Goal: Transaction & Acquisition: Book appointment/travel/reservation

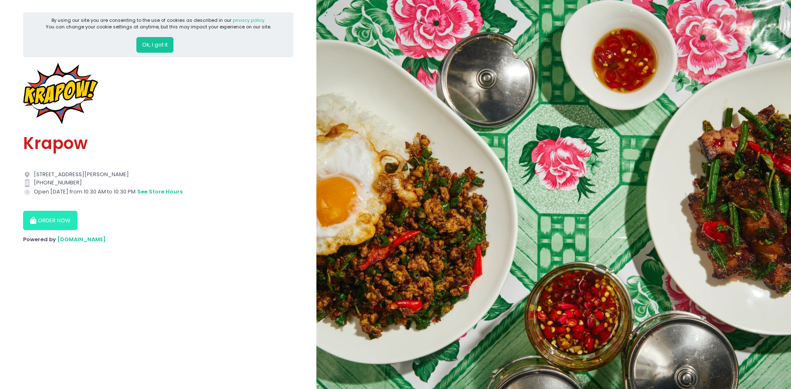
click at [62, 218] on button "ORDER NOW" at bounding box center [50, 221] width 54 height 20
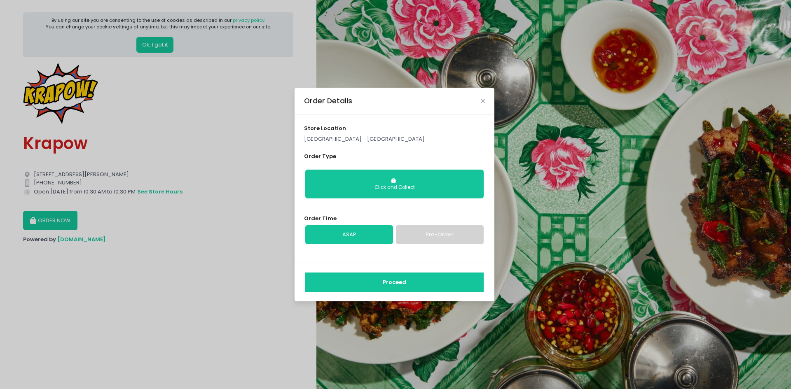
click at [435, 234] on link "Pre-Order" at bounding box center [440, 234] width 88 height 19
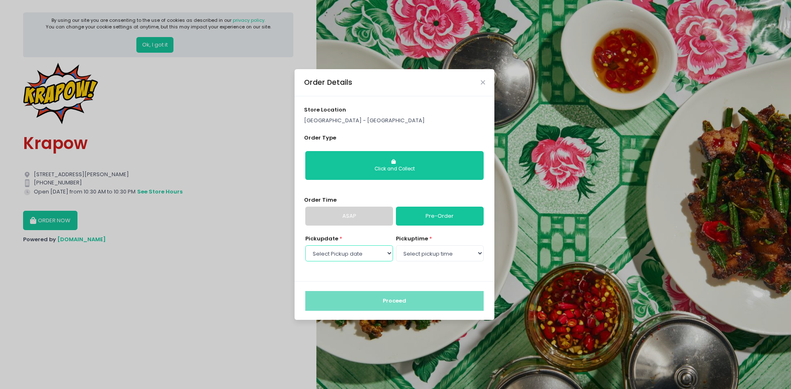
click at [372, 253] on select "Select Pickup date [DATE] [DATE] [DATE] [DATE]" at bounding box center [349, 254] width 88 height 16
select select "[DATE]"
click at [305, 246] on select "Select Pickup date [DATE] [DATE] [DATE] [DATE]" at bounding box center [349, 254] width 88 height 16
click at [454, 255] on select "Select pickup time 10:30 AM - 11:00 AM 11:00 AM - 11:30 AM 11:30 AM - 12:00 PM …" at bounding box center [440, 254] width 88 height 16
click at [396, 246] on select "Select pickup time 10:30 AM - 11:00 AM 11:00 AM - 11:30 AM 11:30 AM - 12:00 PM …" at bounding box center [440, 254] width 88 height 16
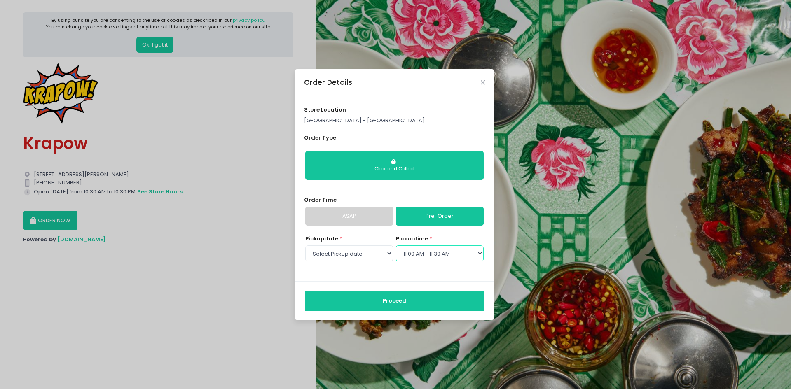
click at [433, 253] on select "Select pickup time 10:30 AM - 11:00 AM 11:00 AM - 11:30 AM 11:30 AM - 12:00 PM …" at bounding box center [440, 254] width 88 height 16
select select "10:30"
click at [396, 246] on select "Select pickup time 10:30 AM - 11:00 AM 11:00 AM - 11:30 AM 11:30 AM - 12:00 PM …" at bounding box center [440, 254] width 88 height 16
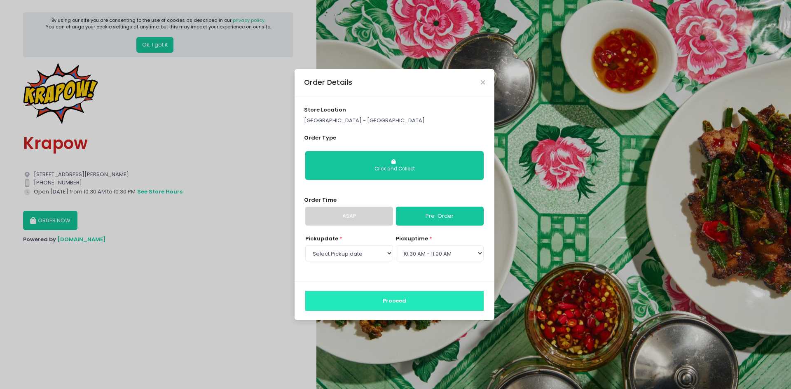
click at [406, 304] on button "Proceed" at bounding box center [394, 301] width 178 height 20
click at [481, 84] on button "Close" at bounding box center [483, 82] width 4 height 4
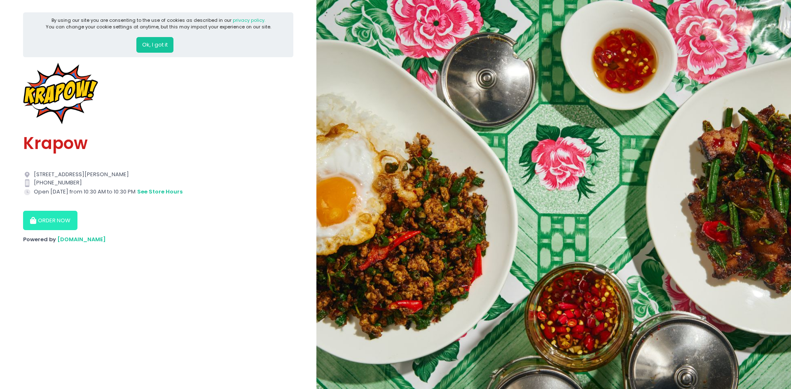
click at [50, 222] on button "ORDER NOW" at bounding box center [50, 221] width 54 height 20
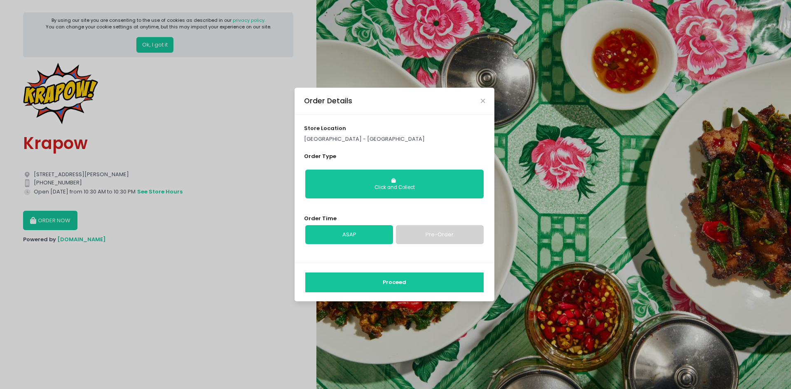
click at [433, 231] on link "Pre-Order" at bounding box center [440, 234] width 88 height 19
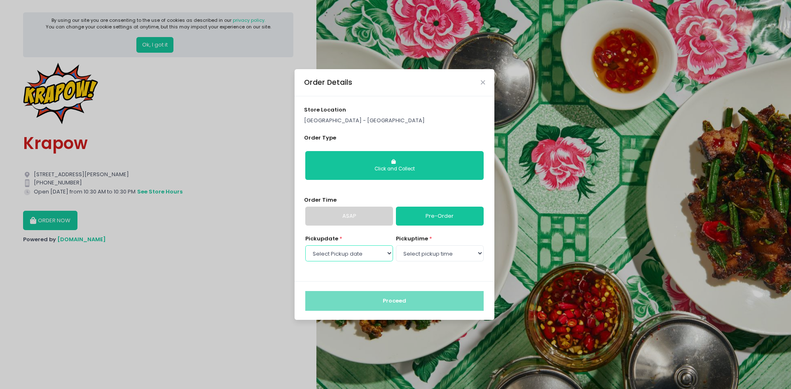
click at [334, 248] on select "Select Pickup date [DATE] [DATE] [DATE] [DATE]" at bounding box center [349, 254] width 88 height 16
select select "[DATE]"
click at [305, 246] on select "Select Pickup date [DATE] [DATE] [DATE] [DATE]" at bounding box center [349, 254] width 88 height 16
click at [441, 255] on select "Select pickup time 10:30 AM - 11:00 AM 11:00 AM - 11:30 AM 11:30 AM - 12:00 PM …" at bounding box center [440, 254] width 88 height 16
select select "10:30"
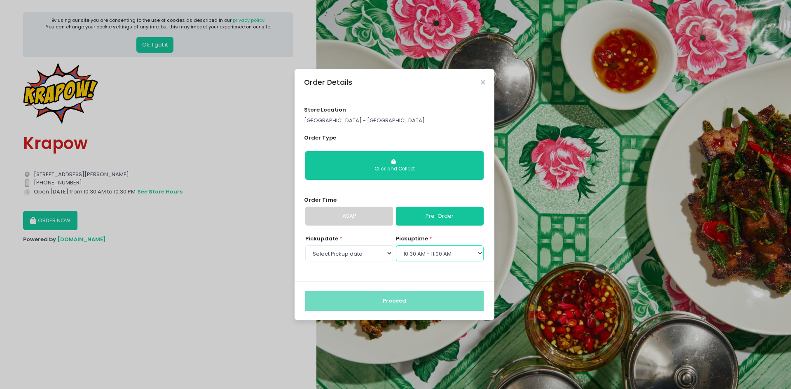
click at [396, 246] on select "Select pickup time 10:30 AM - 11:00 AM 11:00 AM - 11:30 AM 11:30 AM - 12:00 PM …" at bounding box center [440, 254] width 88 height 16
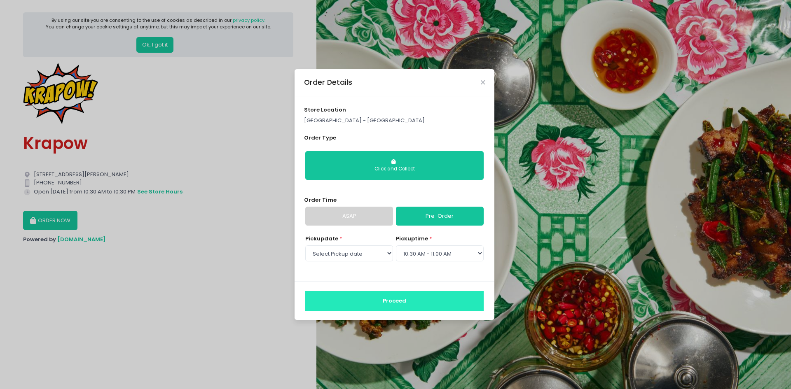
click at [407, 303] on button "Proceed" at bounding box center [394, 301] width 178 height 20
